Goal: Task Accomplishment & Management: Manage account settings

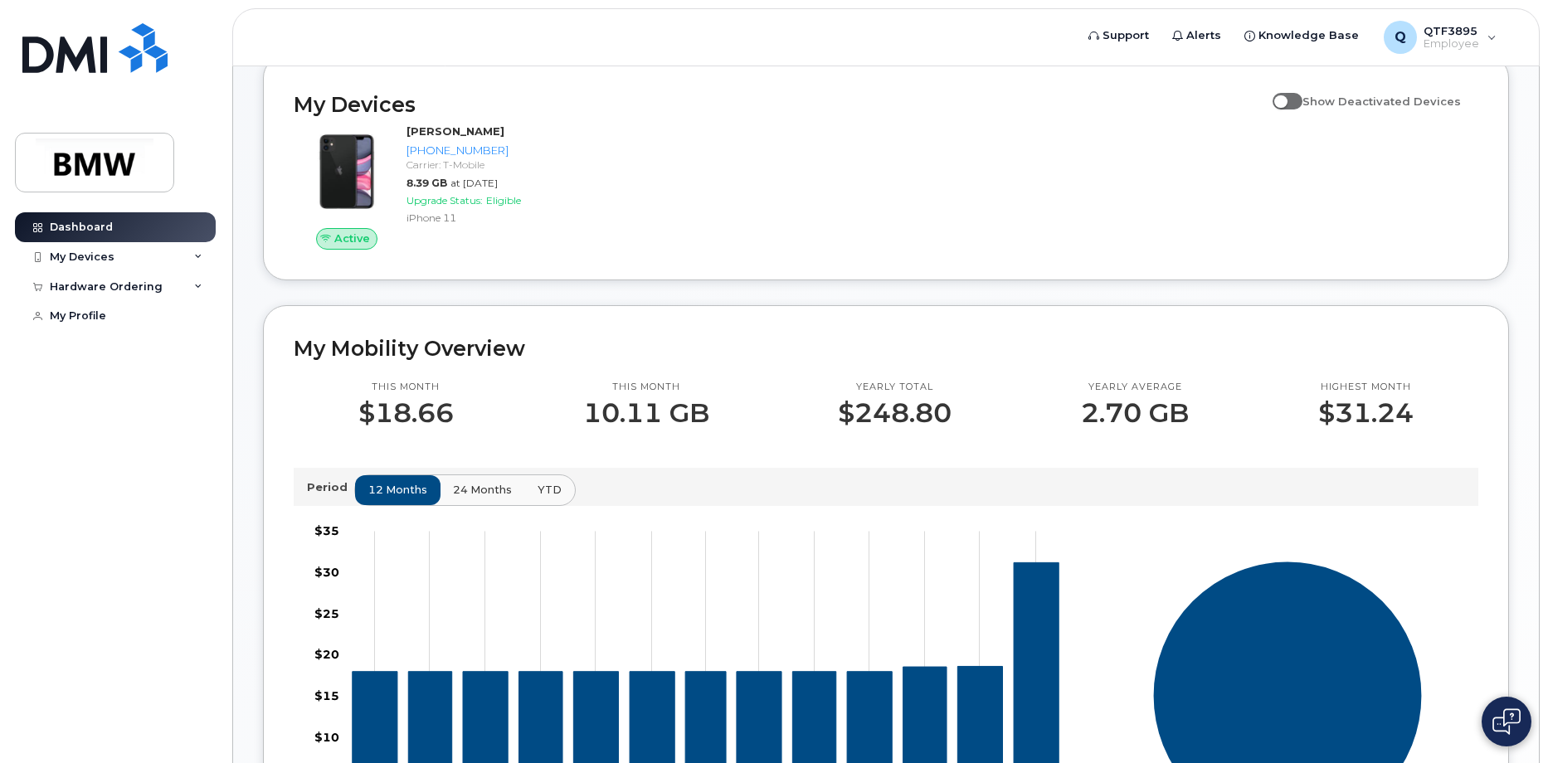
scroll to position [73, 0]
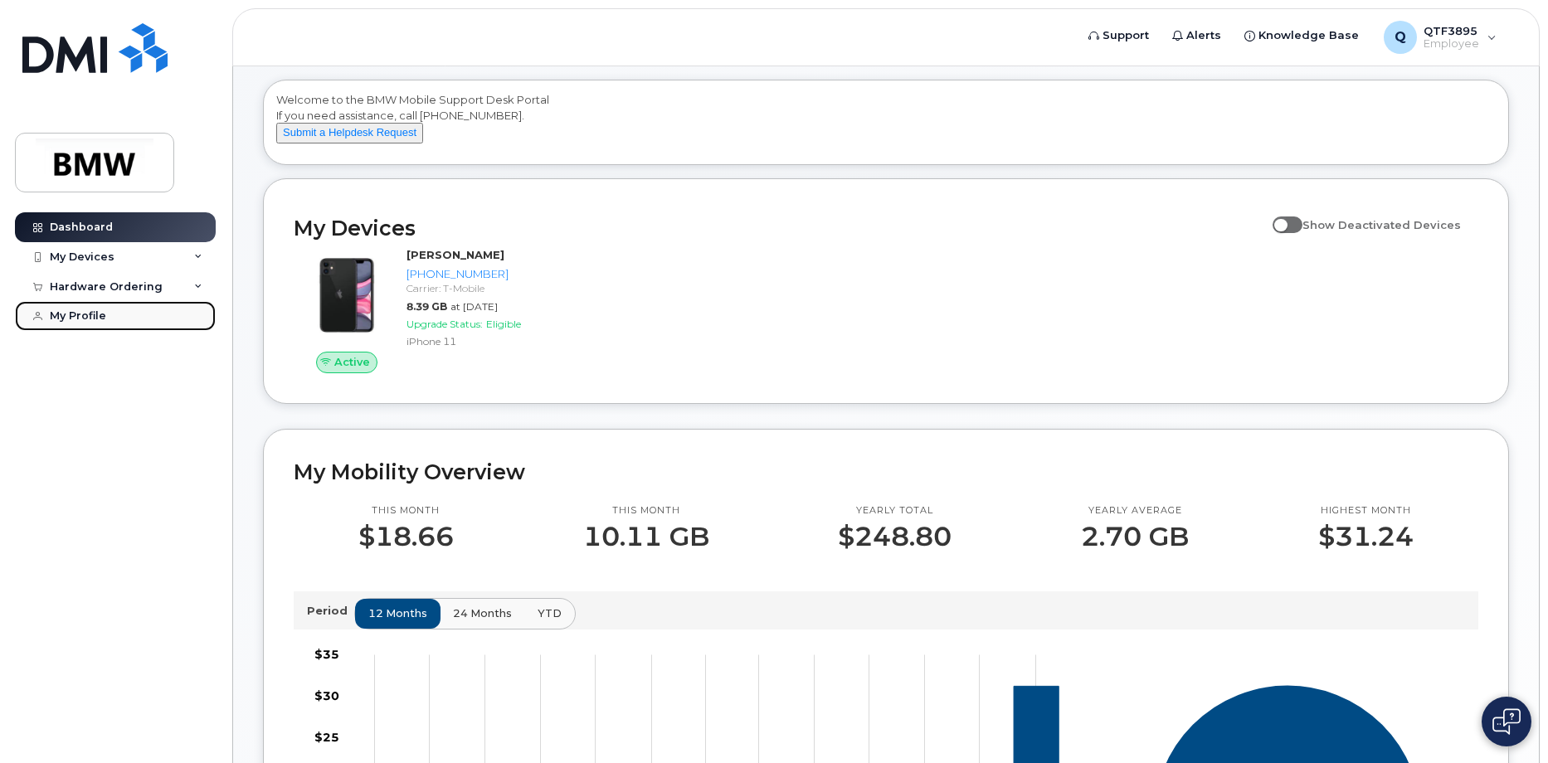
click at [121, 316] on link "My Profile" at bounding box center [115, 316] width 201 height 30
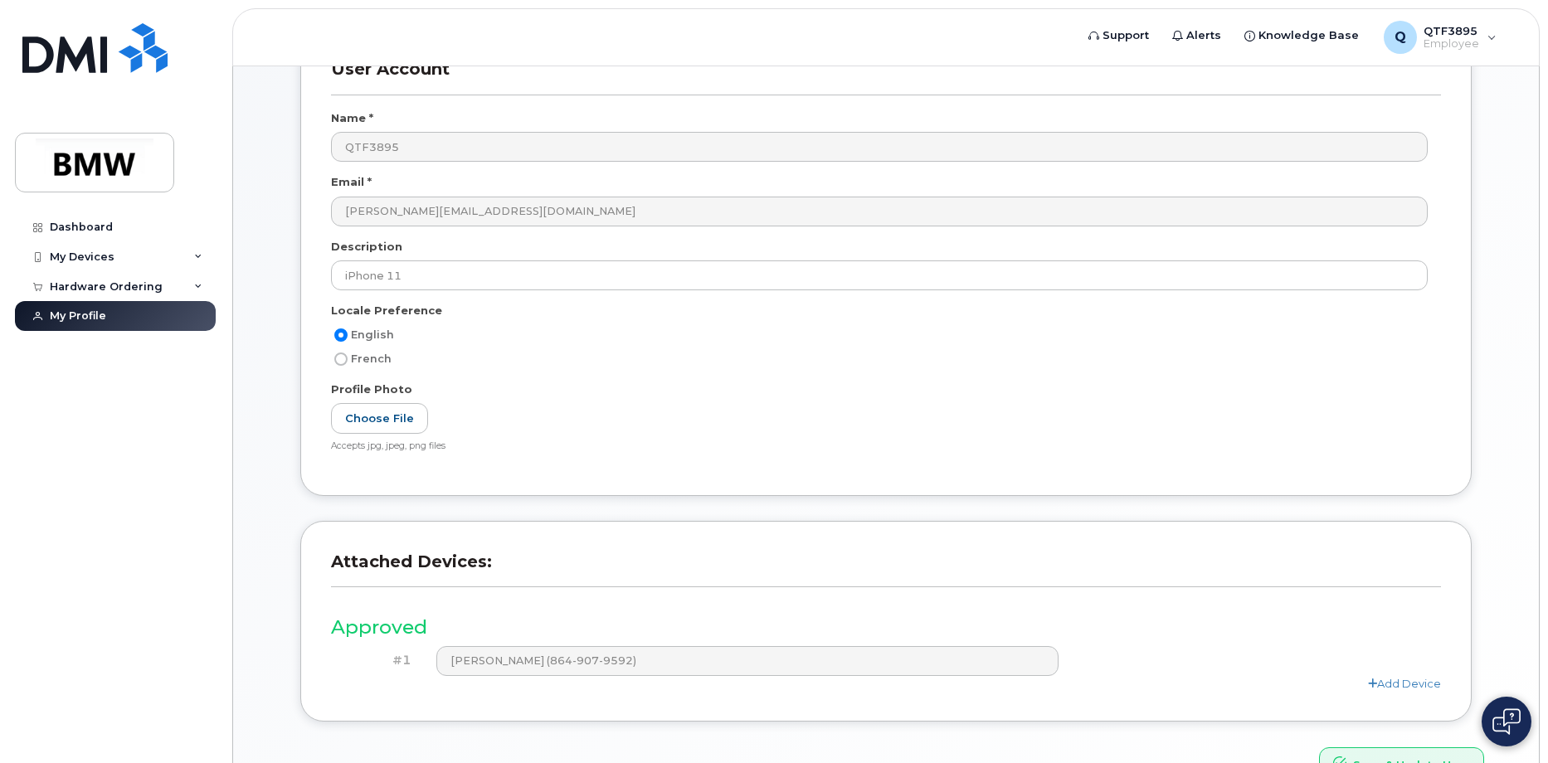
scroll to position [222, 0]
